Goal: Task Accomplishment & Management: Manage account settings

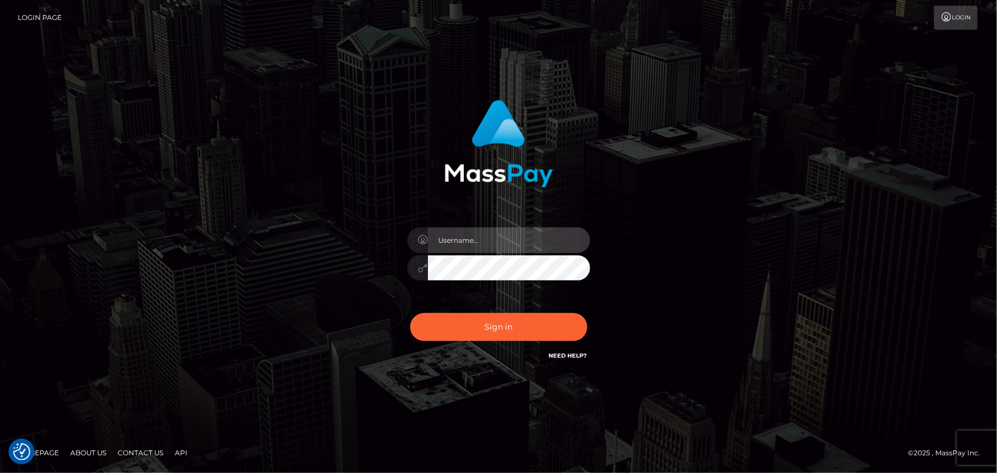
type input "[PERSON_NAME].spree"
click at [487, 342] on div "Sign in Need Help?" at bounding box center [499, 331] width 200 height 51
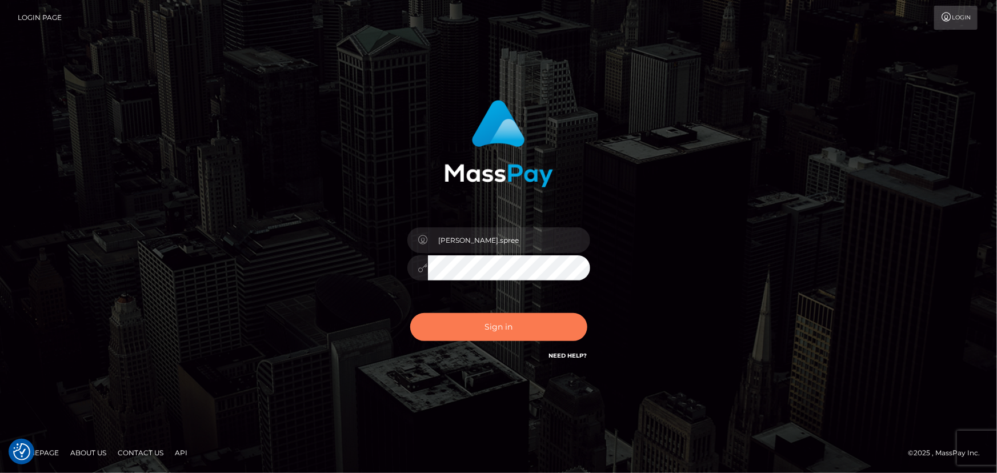
click at [484, 327] on button "Sign in" at bounding box center [498, 327] width 177 height 28
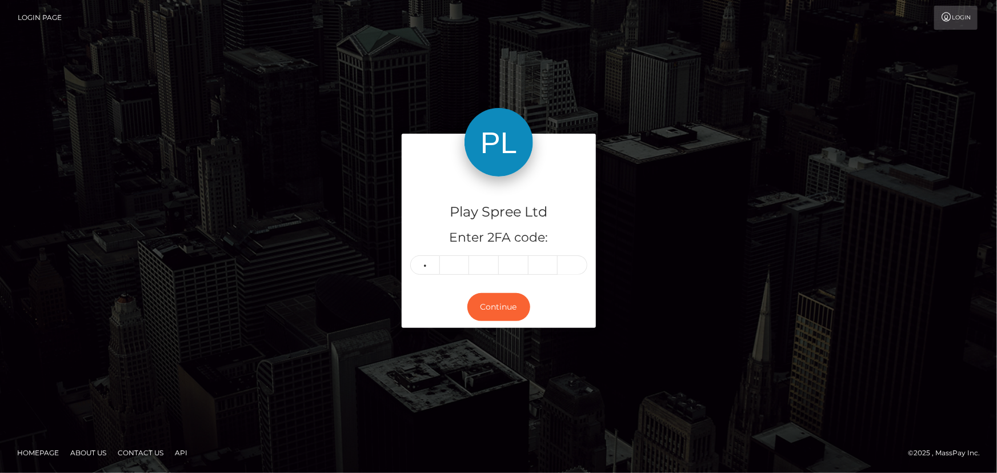
type input "3"
type input "8"
type input "0"
type input "5"
type input "3"
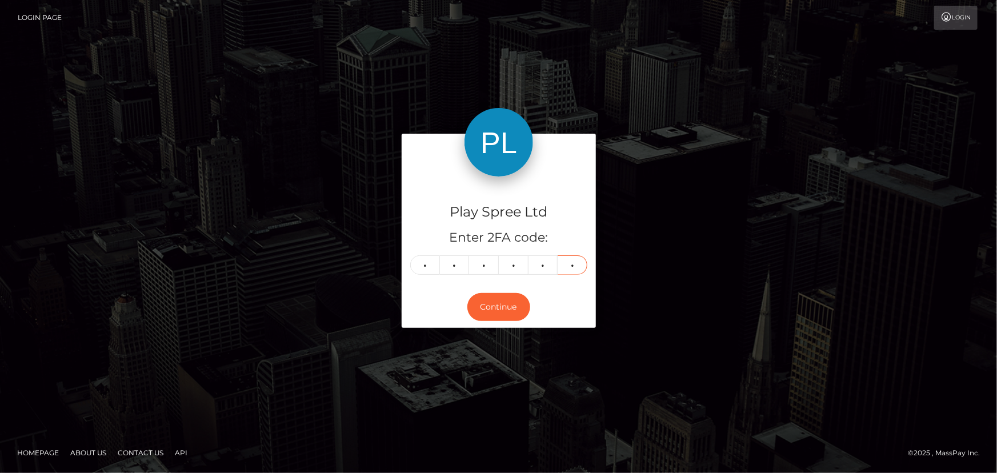
type input "7"
click at [492, 316] on button "Continue" at bounding box center [498, 307] width 63 height 28
click at [493, 291] on div "Continue" at bounding box center [499, 307] width 194 height 42
click at [496, 310] on button "Continue" at bounding box center [498, 307] width 63 height 28
